Goal: Information Seeking & Learning: Learn about a topic

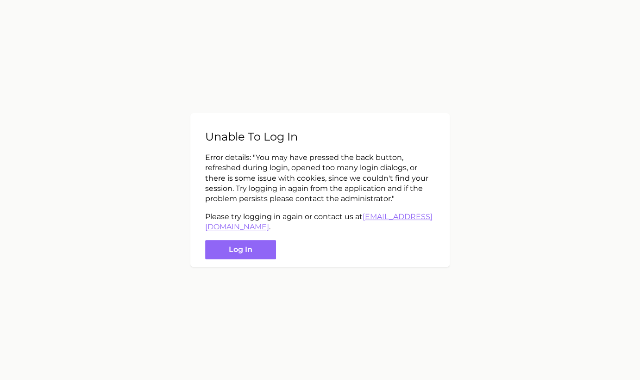
click at [252, 253] on button "Log in" at bounding box center [240, 250] width 71 height 20
click at [231, 249] on button "Log in" at bounding box center [240, 250] width 71 height 20
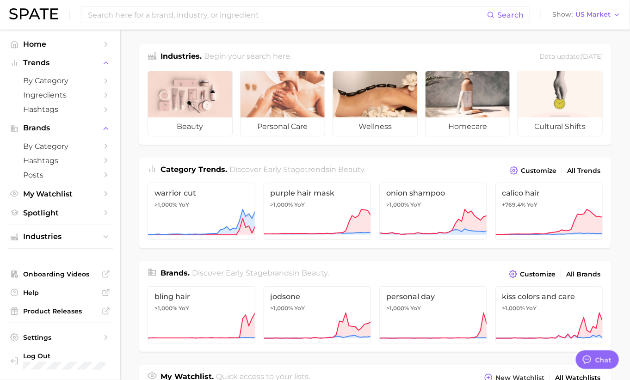
click at [105, 84] on icon "Sidebar" at bounding box center [106, 81] width 8 height 8
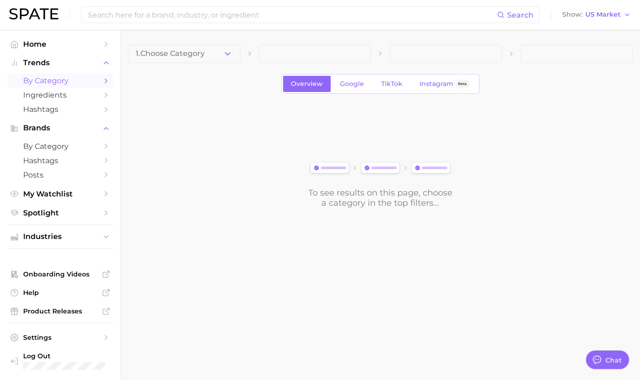
click at [213, 47] on button "1. Choose Category" at bounding box center [184, 53] width 112 height 19
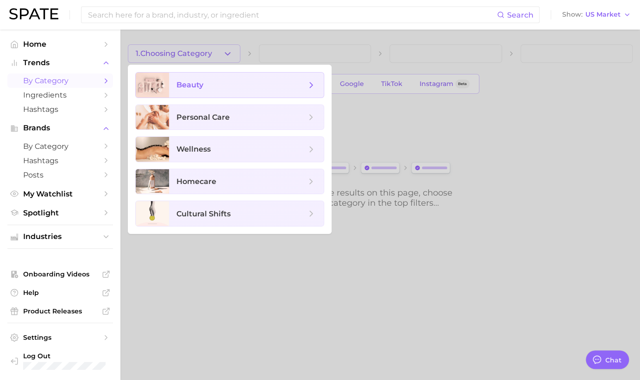
click at [310, 87] on icon at bounding box center [311, 85] width 10 height 10
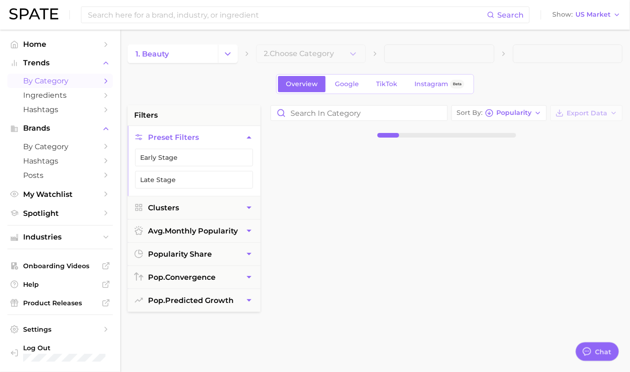
click at [225, 47] on button "Change Category" at bounding box center [228, 53] width 20 height 19
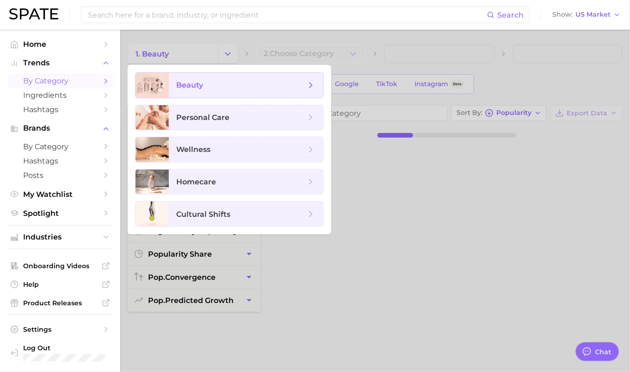
click at [313, 83] on icon at bounding box center [311, 85] width 10 height 10
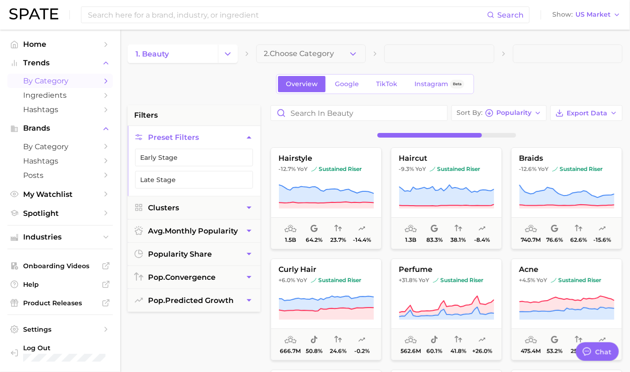
click at [340, 54] on button "2. Choose Category" at bounding box center [311, 53] width 110 height 19
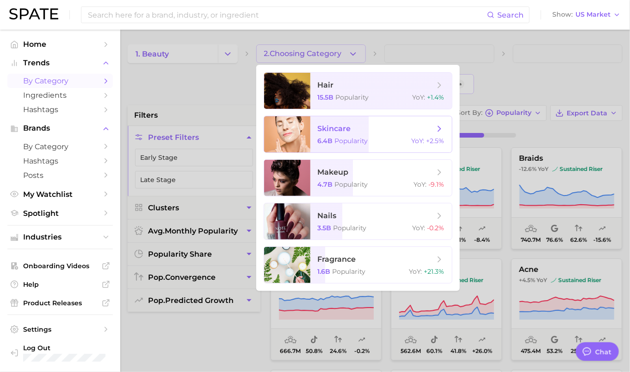
click at [358, 136] on span "skincare 6.4b Popularity YoY : +2.5%" at bounding box center [382, 134] width 142 height 36
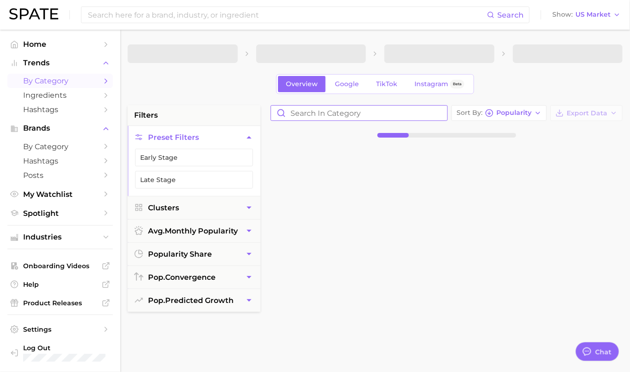
click at [408, 116] on input "Search in category" at bounding box center [359, 113] width 176 height 15
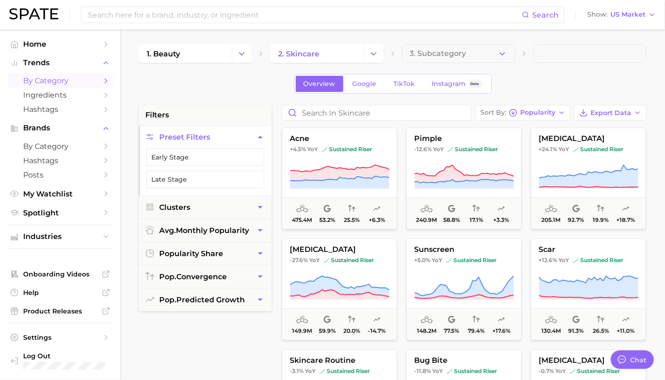
click at [407, 81] on span "TikTok" at bounding box center [404, 84] width 21 height 8
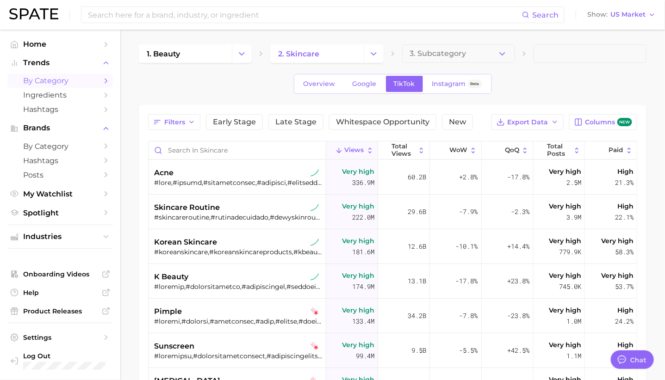
click at [192, 119] on icon "button" at bounding box center [191, 121] width 7 height 7
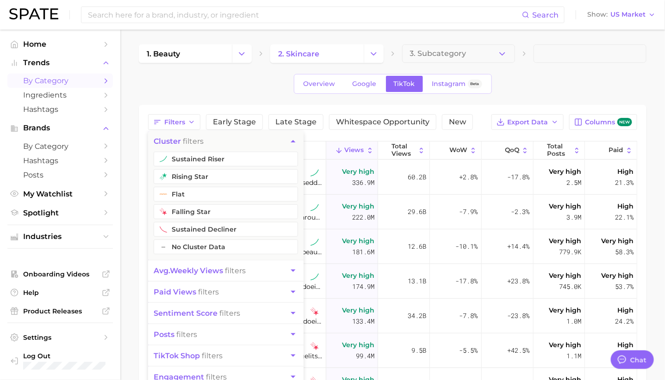
click at [218, 154] on button "sustained riser" at bounding box center [226, 159] width 144 height 15
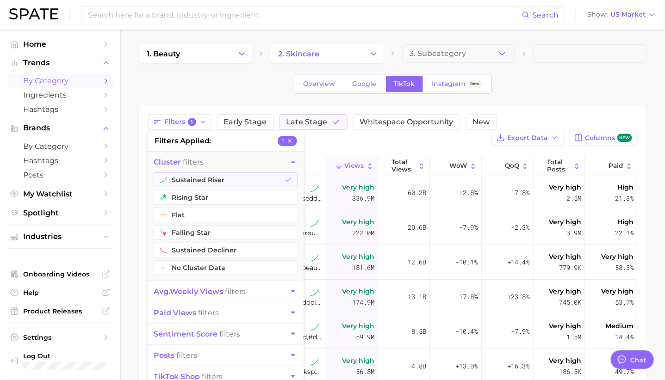
click at [218, 194] on button "rising star" at bounding box center [226, 197] width 144 height 15
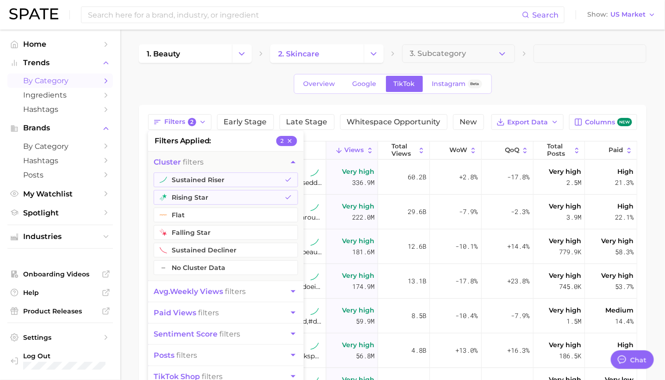
click at [273, 85] on div "Overview Google TikTok Instagram Beta" at bounding box center [393, 84] width 508 height 20
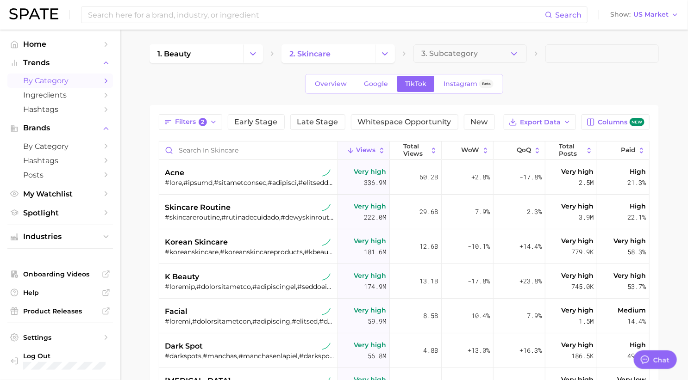
type textarea "x"
click at [338, 84] on span "Overview" at bounding box center [332, 84] width 32 height 8
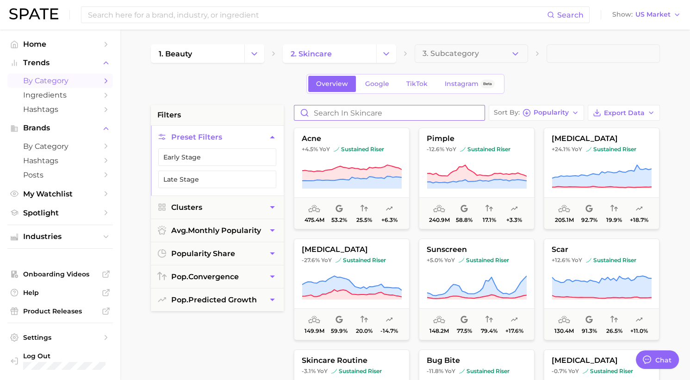
click at [481, 118] on input "Search in skincare" at bounding box center [389, 113] width 190 height 15
drag, startPoint x: 574, startPoint y: 115, endPoint x: 562, endPoint y: 120, distance: 12.5
click at [568, 118] on button "Sort By Popularity" at bounding box center [536, 113] width 95 height 16
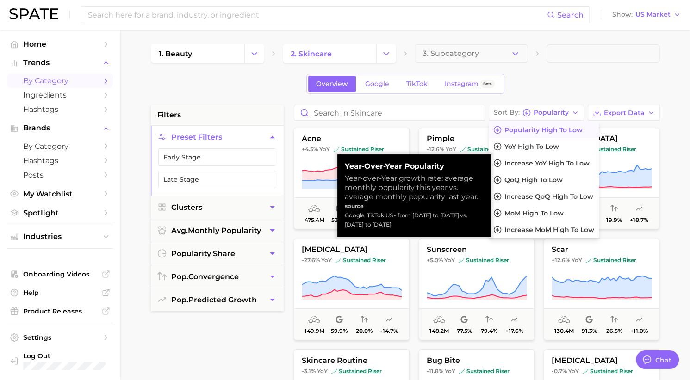
click at [509, 70] on div "1. beauty 2. skincare 3. Subcategory Overview Google TikTok Instagram Beta filt…" at bounding box center [405, 364] width 509 height 641
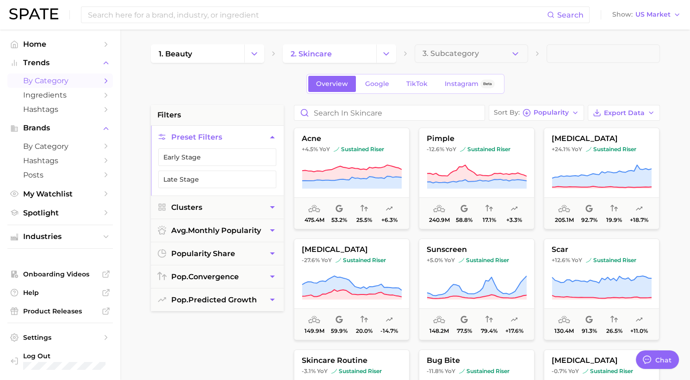
click at [496, 55] on button "3. Subcategory" at bounding box center [471, 53] width 113 height 19
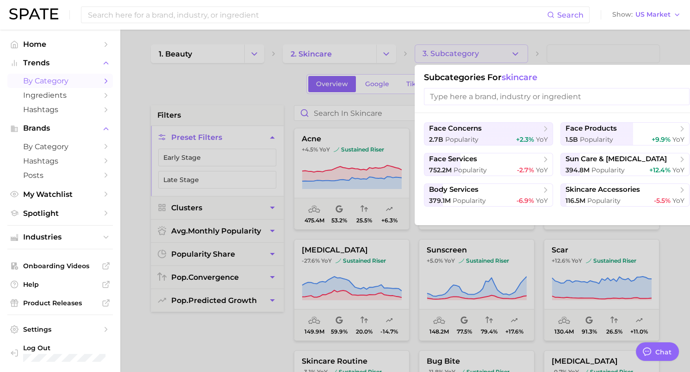
click at [639, 130] on icon at bounding box center [682, 128] width 9 height 9
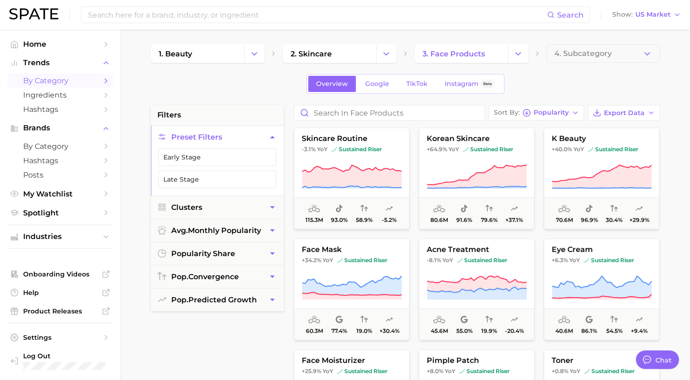
drag, startPoint x: 305, startPoint y: 235, endPoint x: 285, endPoint y: 222, distance: 24.4
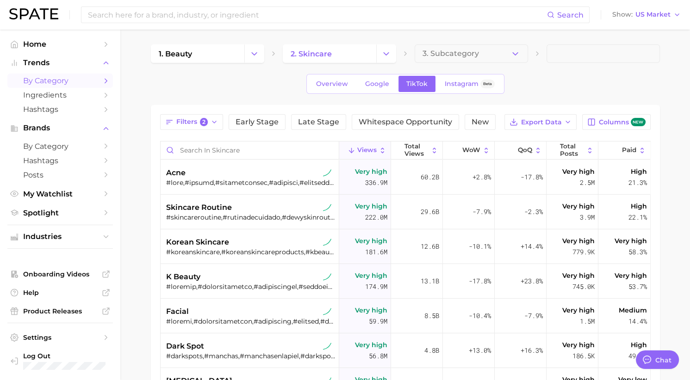
click at [366, 156] on button "Views" at bounding box center [365, 151] width 52 height 18
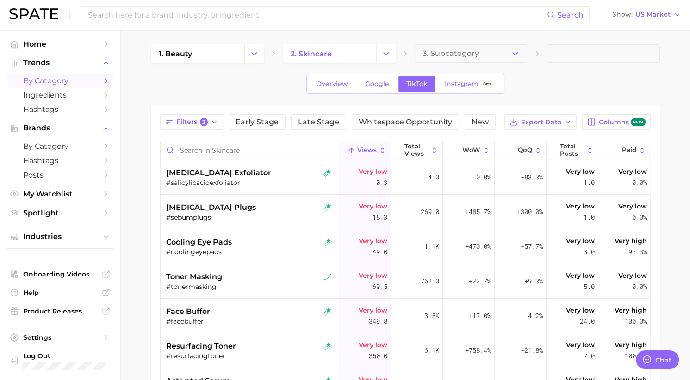
click at [366, 156] on button "Views" at bounding box center [365, 151] width 52 height 18
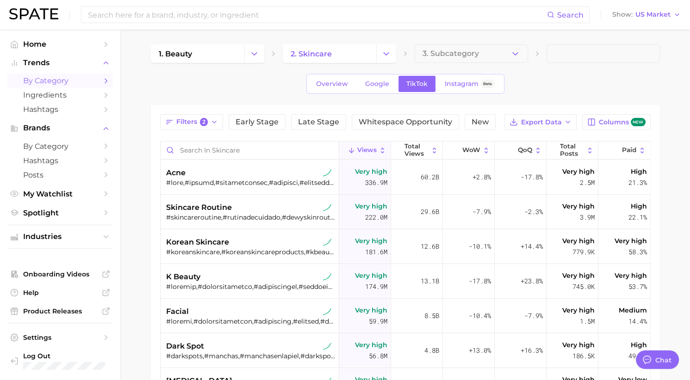
click at [216, 124] on icon "button" at bounding box center [214, 121] width 7 height 7
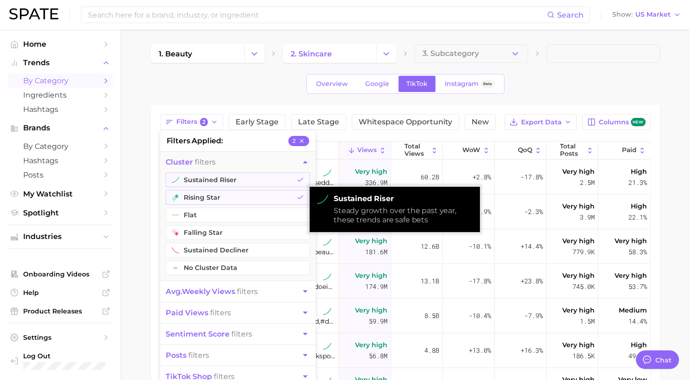
click at [218, 181] on button "sustained riser" at bounding box center [238, 180] width 144 height 15
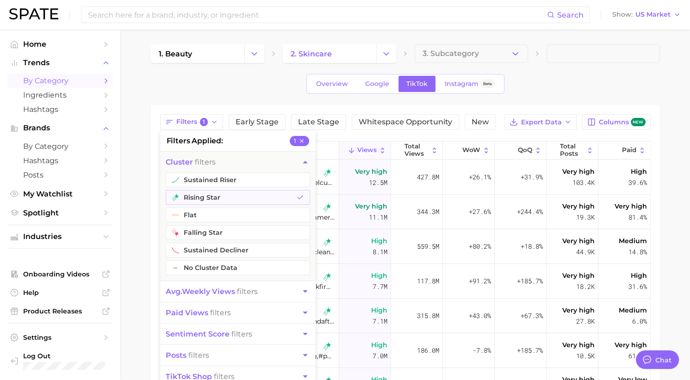
click at [236, 77] on div "Overview Google TikTok Instagram Beta" at bounding box center [405, 84] width 509 height 20
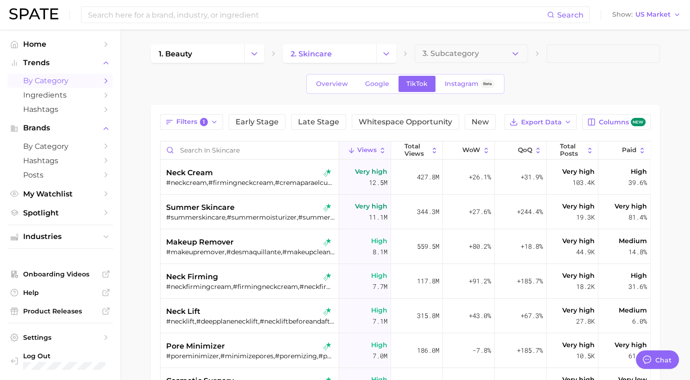
click at [332, 82] on span "Overview" at bounding box center [332, 84] width 32 height 8
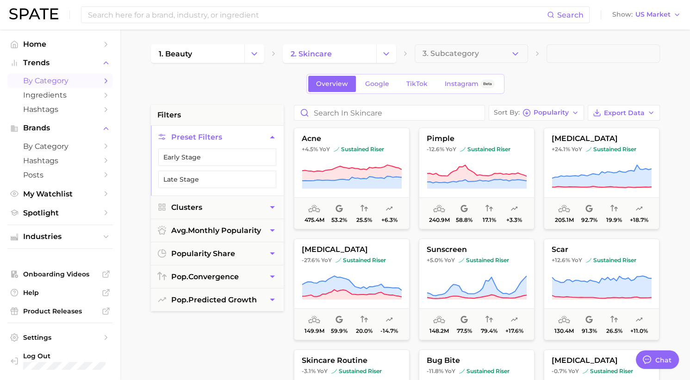
click at [387, 83] on span "Google" at bounding box center [377, 84] width 24 height 8
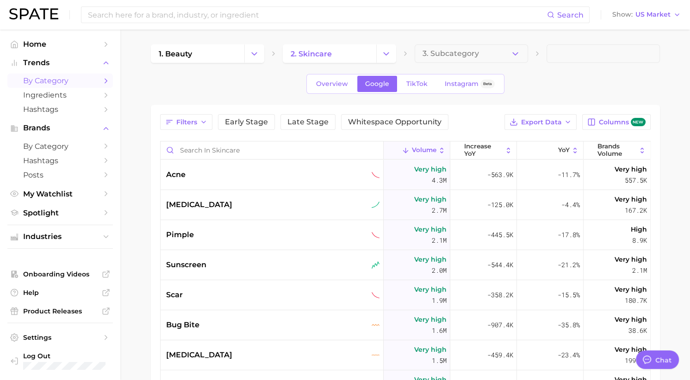
click at [420, 80] on span "TikTok" at bounding box center [416, 84] width 21 height 8
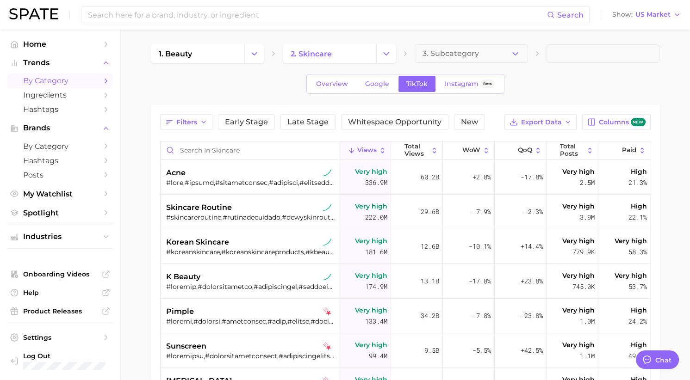
click at [464, 85] on span "Instagram" at bounding box center [462, 84] width 34 height 8
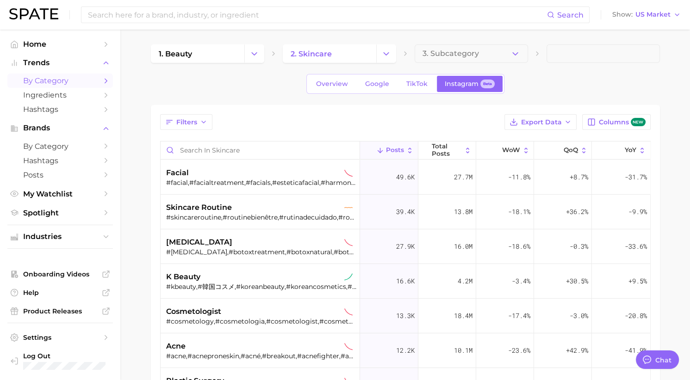
click at [414, 76] on link "TikTok" at bounding box center [416, 84] width 37 height 16
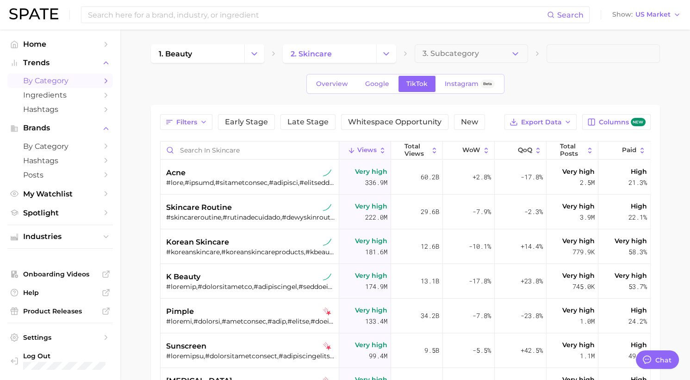
click at [463, 52] on span "3. Subcategory" at bounding box center [451, 54] width 56 height 8
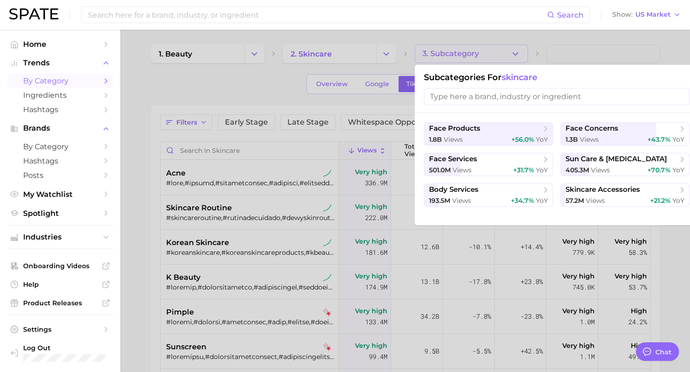
drag, startPoint x: 417, startPoint y: 64, endPoint x: 414, endPoint y: 68, distance: 4.9
click at [419, 63] on div "3. Subcategory Subcategories for skincare face products 1.8b views +56.0% YoY f…" at bounding box center [471, 53] width 113 height 19
click at [613, 297] on div at bounding box center [345, 186] width 690 height 372
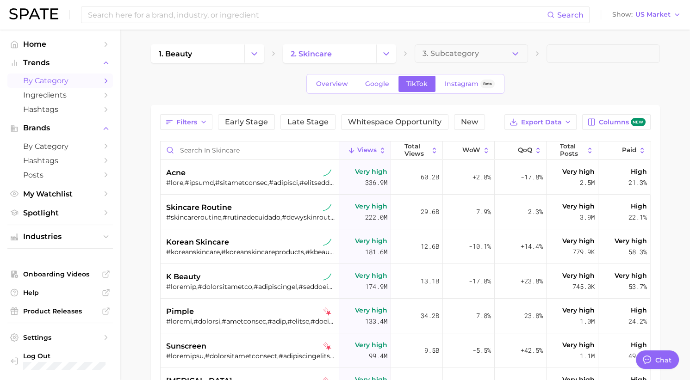
click at [253, 48] on button "Change Category" at bounding box center [254, 53] width 20 height 19
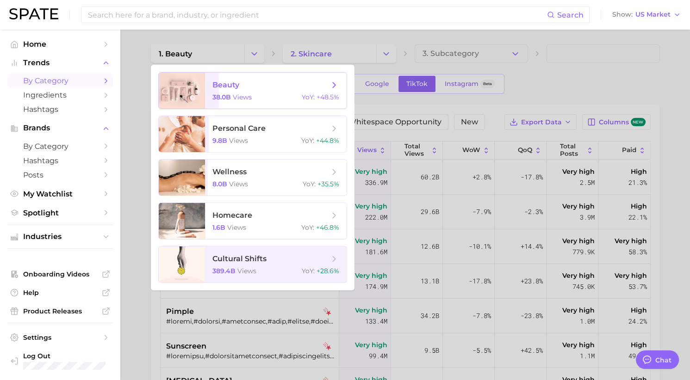
click at [334, 80] on icon at bounding box center [334, 85] width 10 height 10
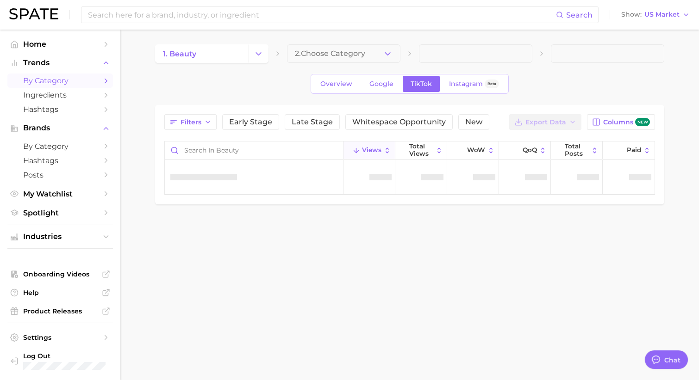
click at [360, 50] on button "2. Choose Category" at bounding box center [343, 53] width 113 height 19
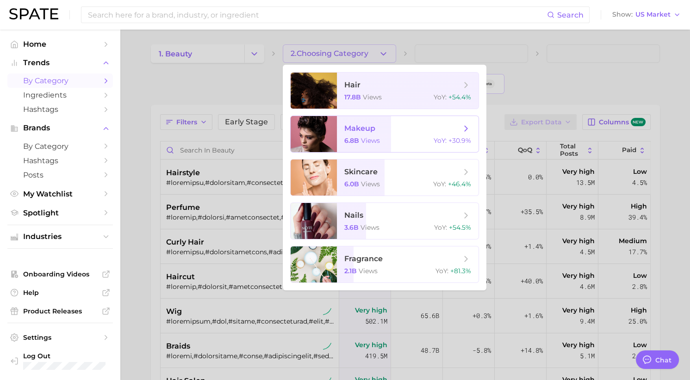
click at [463, 126] on icon at bounding box center [466, 129] width 10 height 10
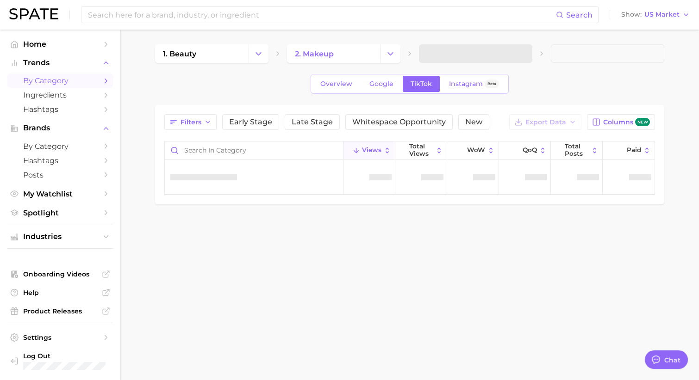
click at [389, 50] on icon "Change Category" at bounding box center [391, 54] width 10 height 10
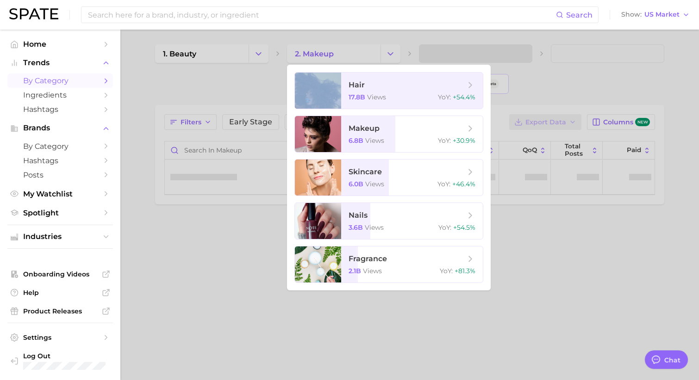
click at [389, 50] on div at bounding box center [349, 190] width 699 height 380
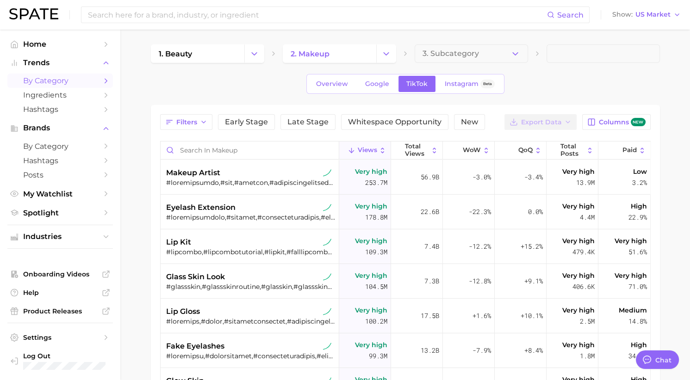
click at [511, 52] on icon "button" at bounding box center [515, 54] width 10 height 10
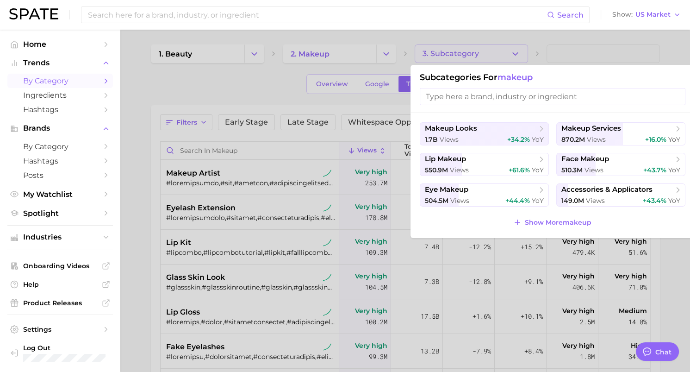
click at [506, 166] on div "550.9m views +61.6% YoY" at bounding box center [484, 170] width 119 height 9
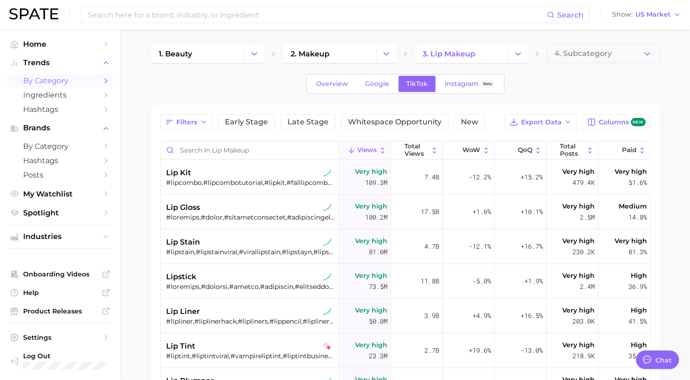
click at [192, 123] on span "Filters" at bounding box center [186, 122] width 21 height 8
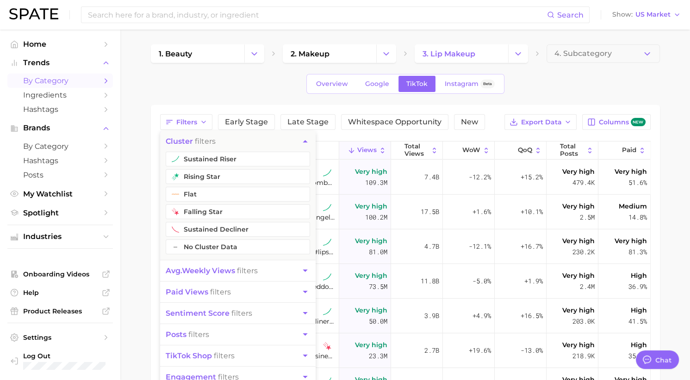
click at [231, 166] on ul "sustained riser rising star flat falling star sustained decliner – No Cluster D…" at bounding box center [238, 206] width 156 height 108
click at [231, 177] on button "rising star" at bounding box center [238, 176] width 144 height 15
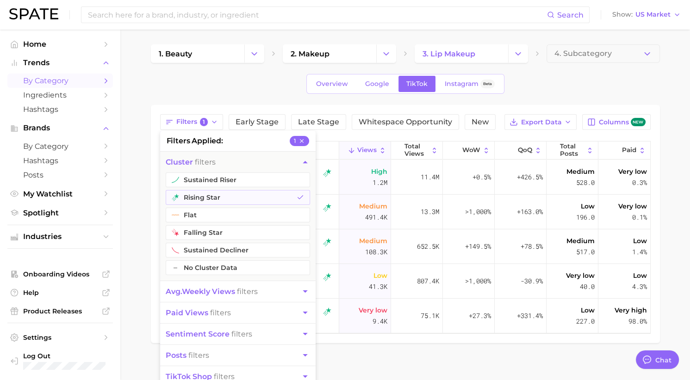
click at [292, 96] on div "1. beauty 2. makeup 3. lip makeup 4. Subcategory Overview Google TikTok Instagr…" at bounding box center [405, 193] width 509 height 299
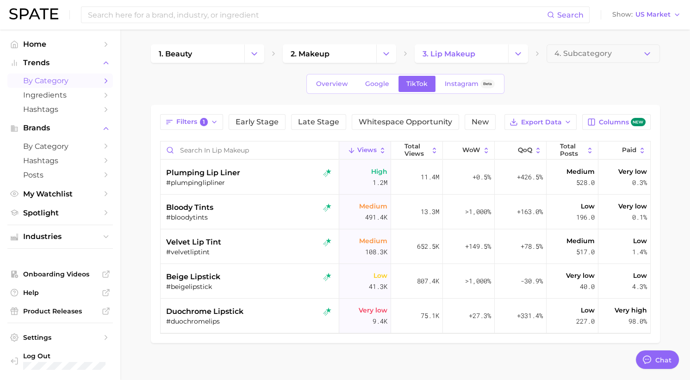
click at [218, 122] on icon "button" at bounding box center [214, 121] width 7 height 7
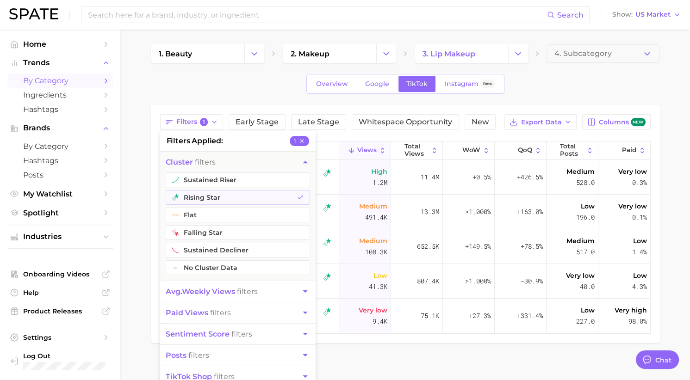
click at [218, 177] on button "sustained riser" at bounding box center [238, 180] width 144 height 15
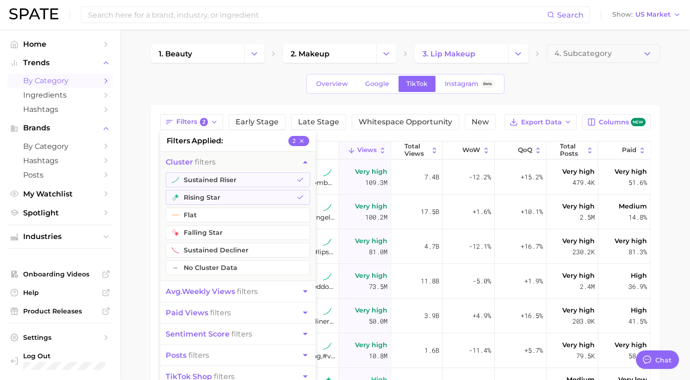
click at [257, 82] on div "Overview Google TikTok Instagram Beta" at bounding box center [405, 84] width 509 height 20
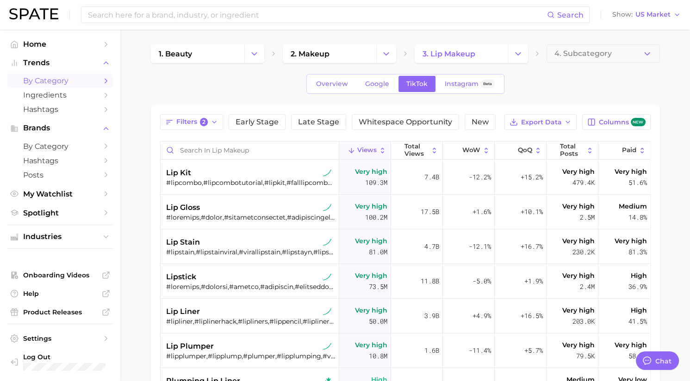
type textarea "x"
